Goal: Information Seeking & Learning: Learn about a topic

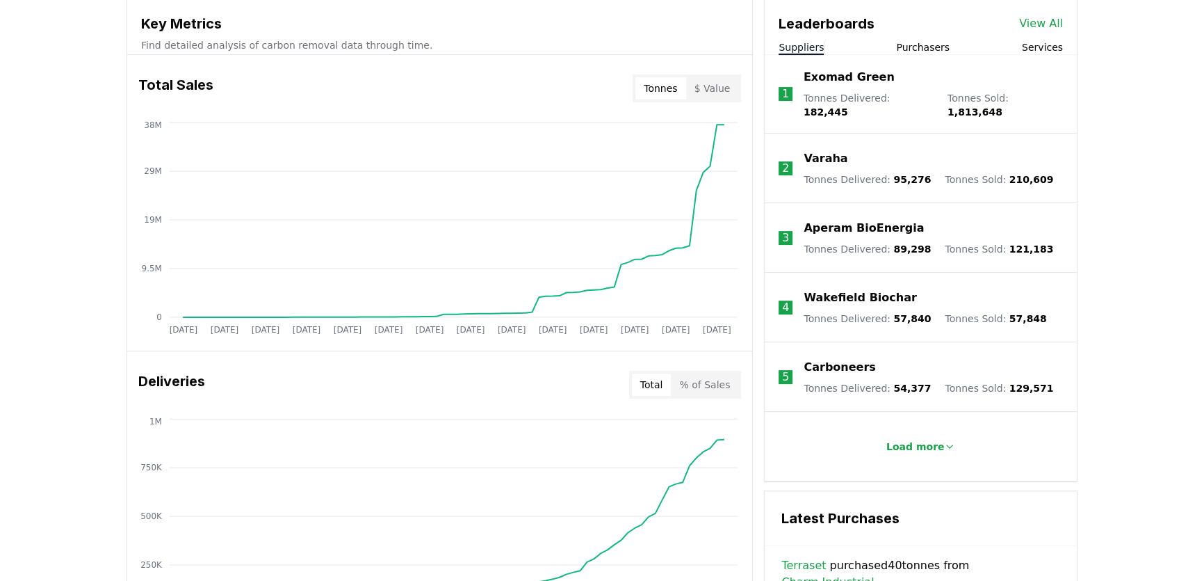
scroll to position [481, 0]
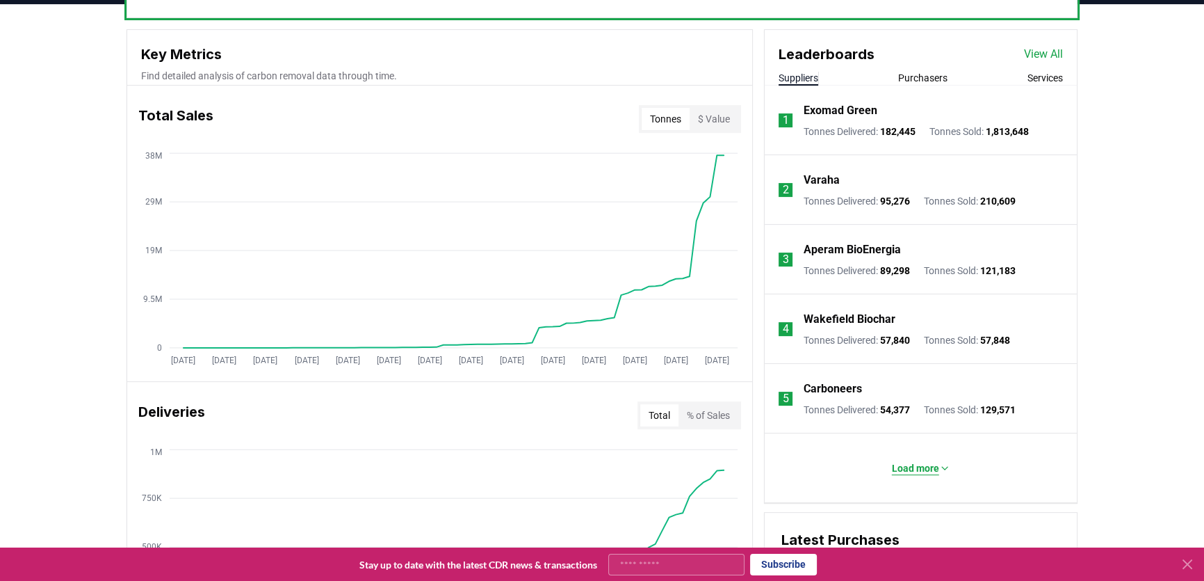
click at [922, 467] on p "Load more" at bounding box center [915, 468] width 47 height 14
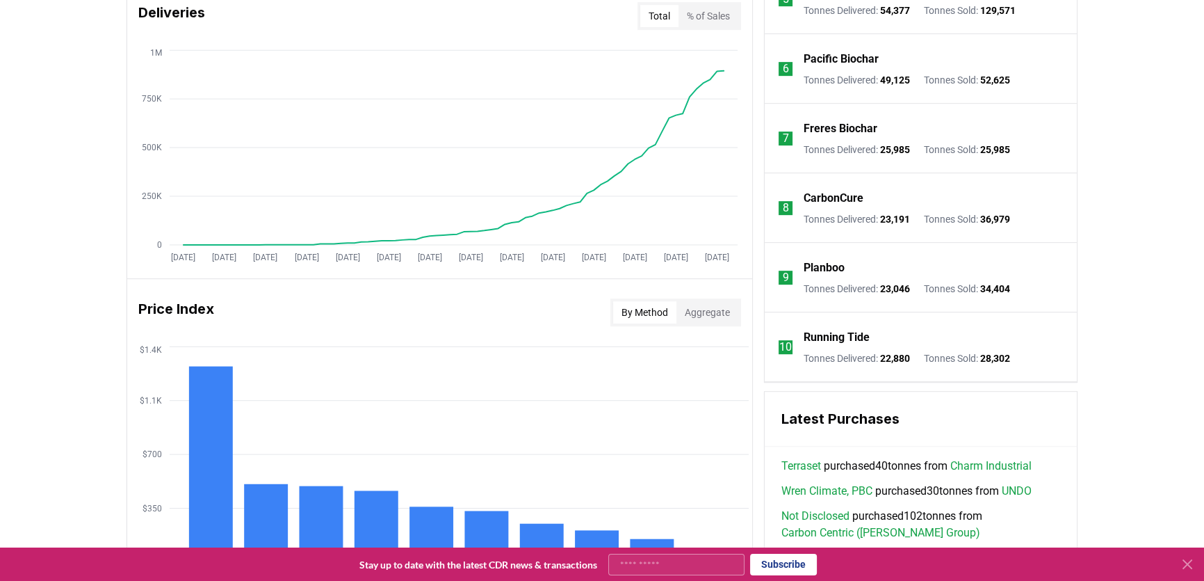
scroll to position [884, 0]
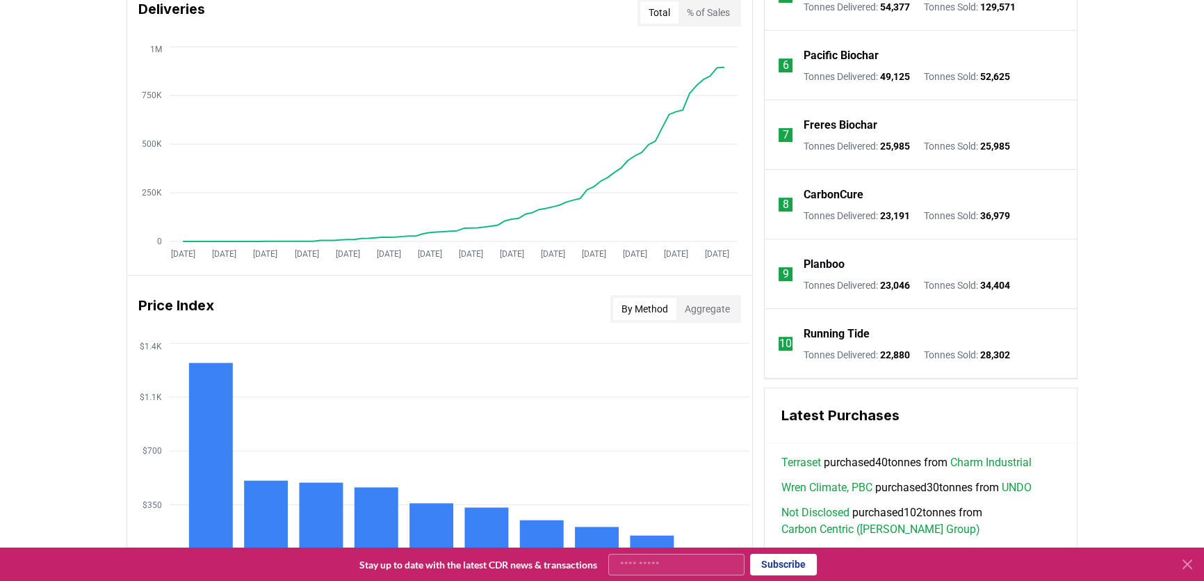
click at [826, 266] on p "Planboo" at bounding box center [824, 264] width 41 height 17
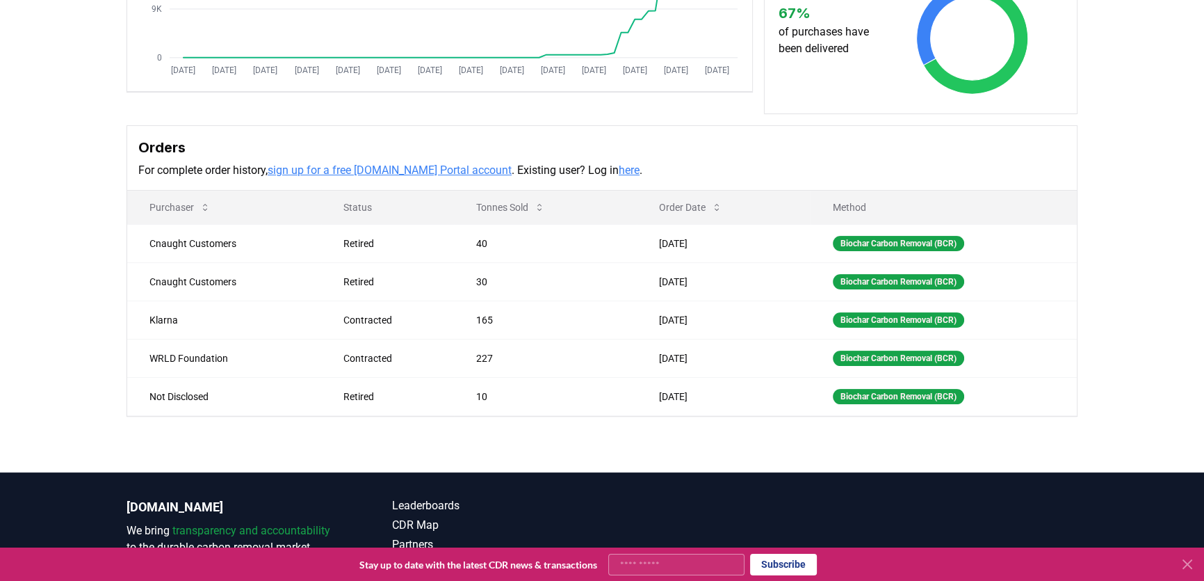
scroll to position [313, 0]
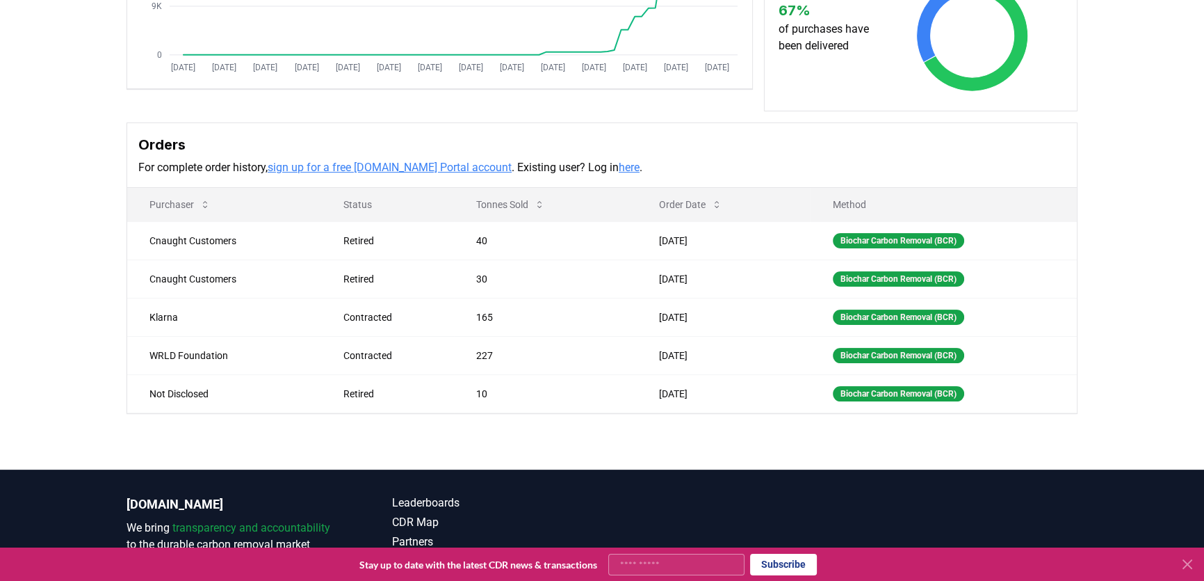
click at [619, 174] on link "here" at bounding box center [629, 167] width 21 height 13
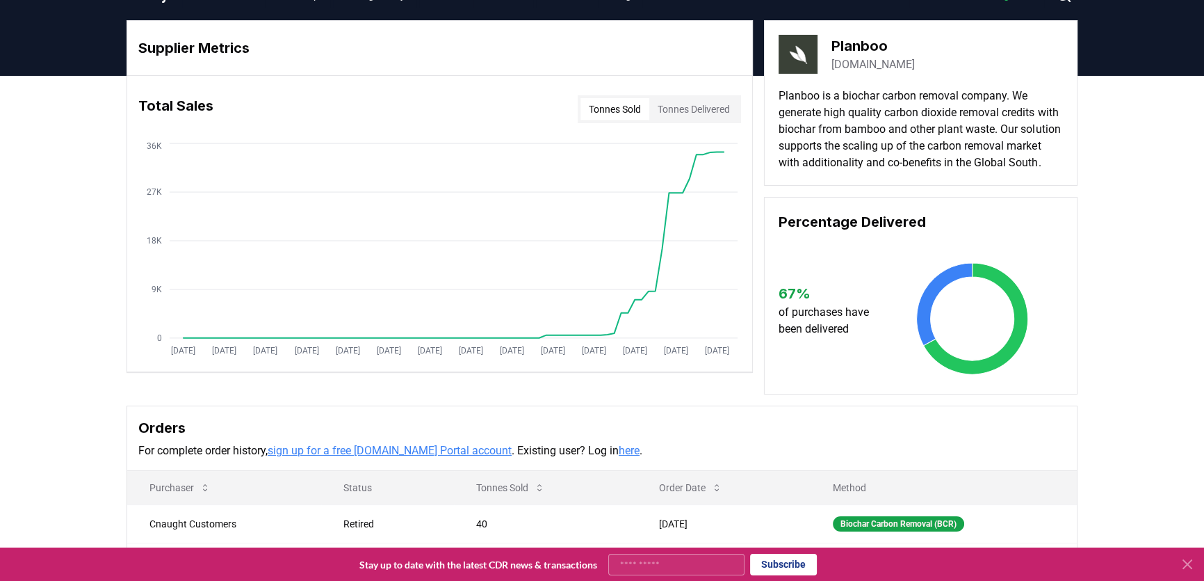
scroll to position [0, 0]
